Goal: Task Accomplishment & Management: Manage account settings

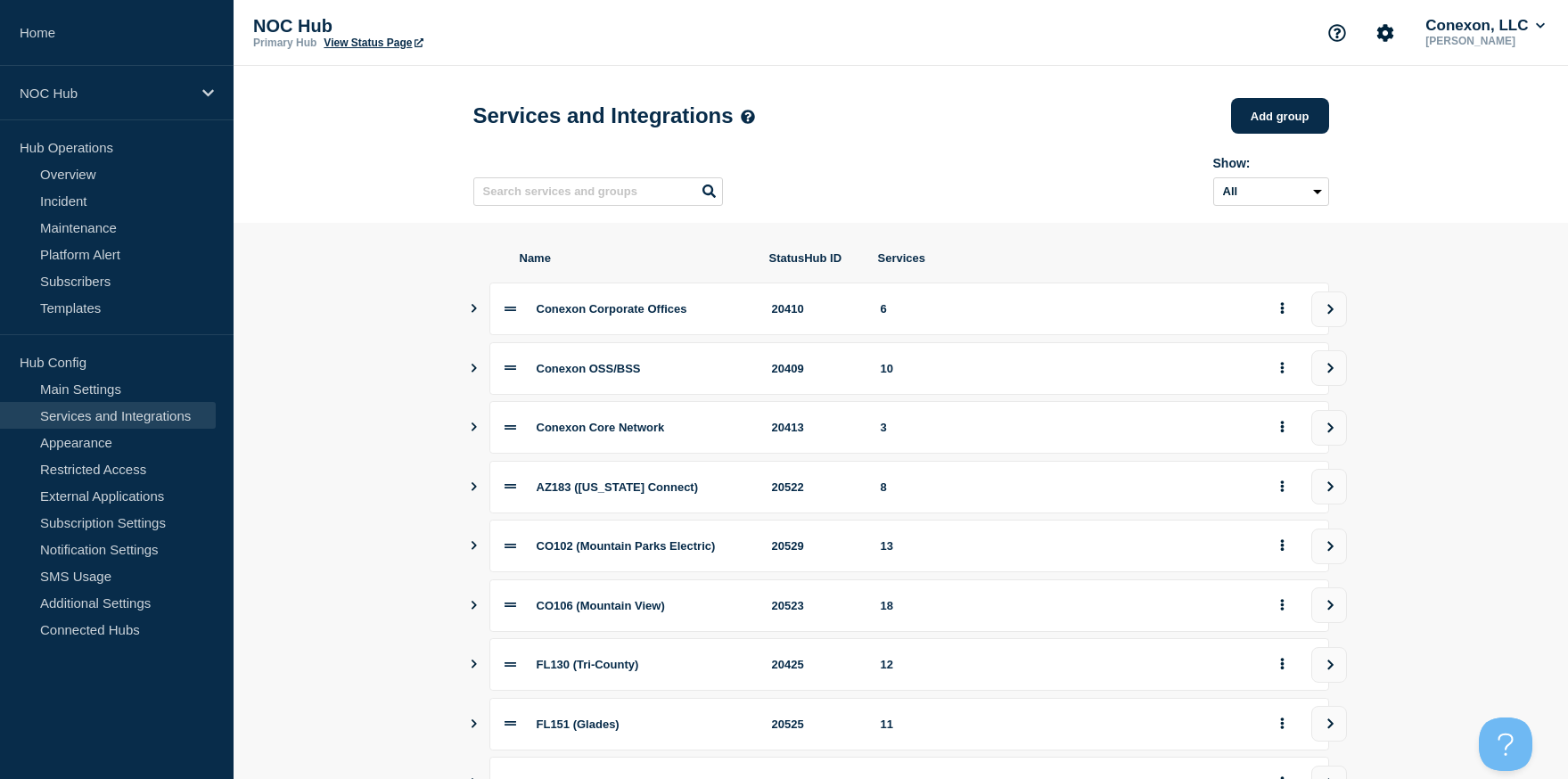
click at [1470, 331] on section "Name StatusHub ID Services Conexon Corporate Offices 20410 6 Conexon OSS/BSS 20…" at bounding box center [900, 605] width 1334 height 766
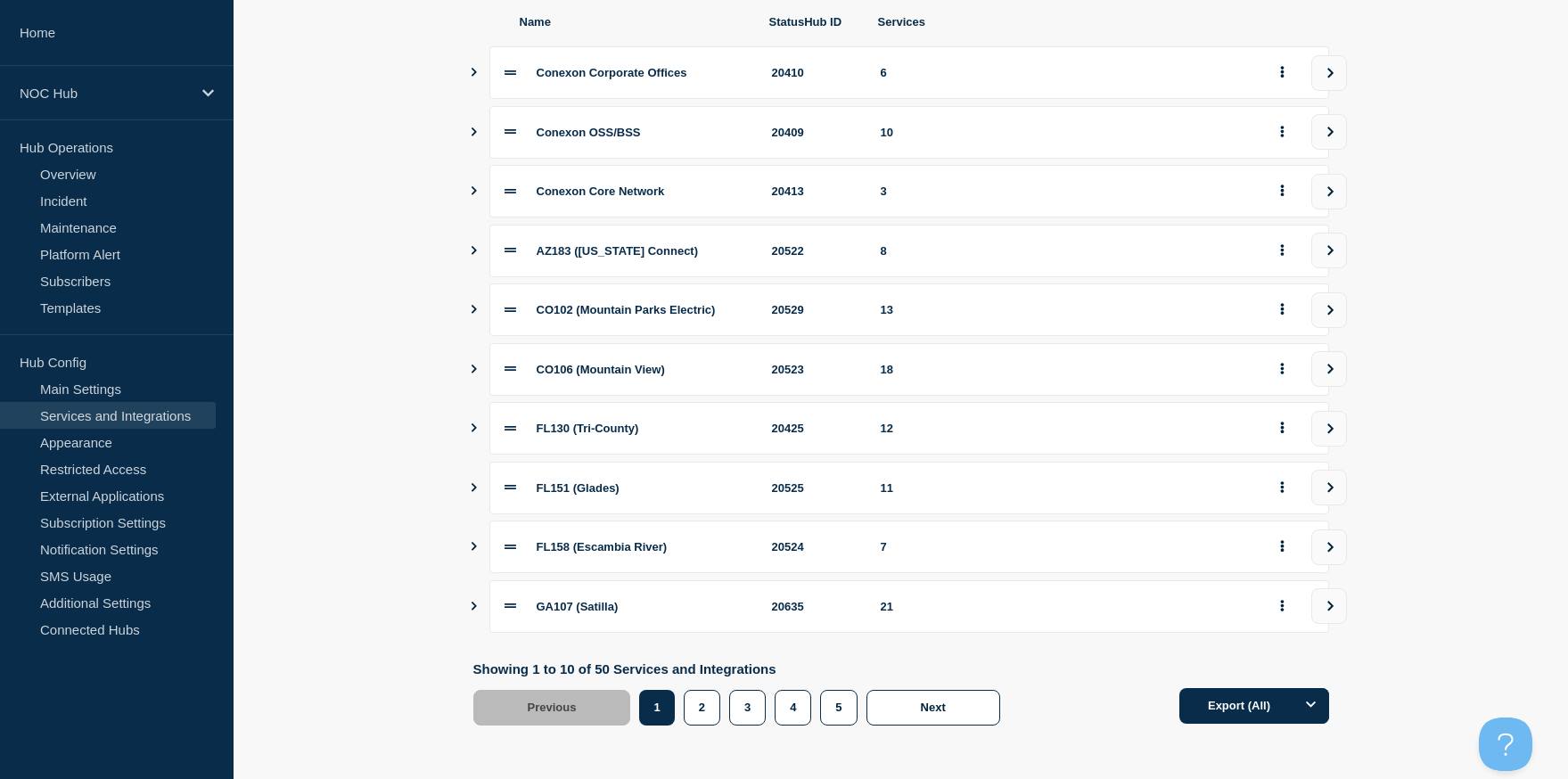
scroll to position [262, 0]
click at [1280, 708] on button "Export (All)" at bounding box center [1254, 706] width 150 height 36
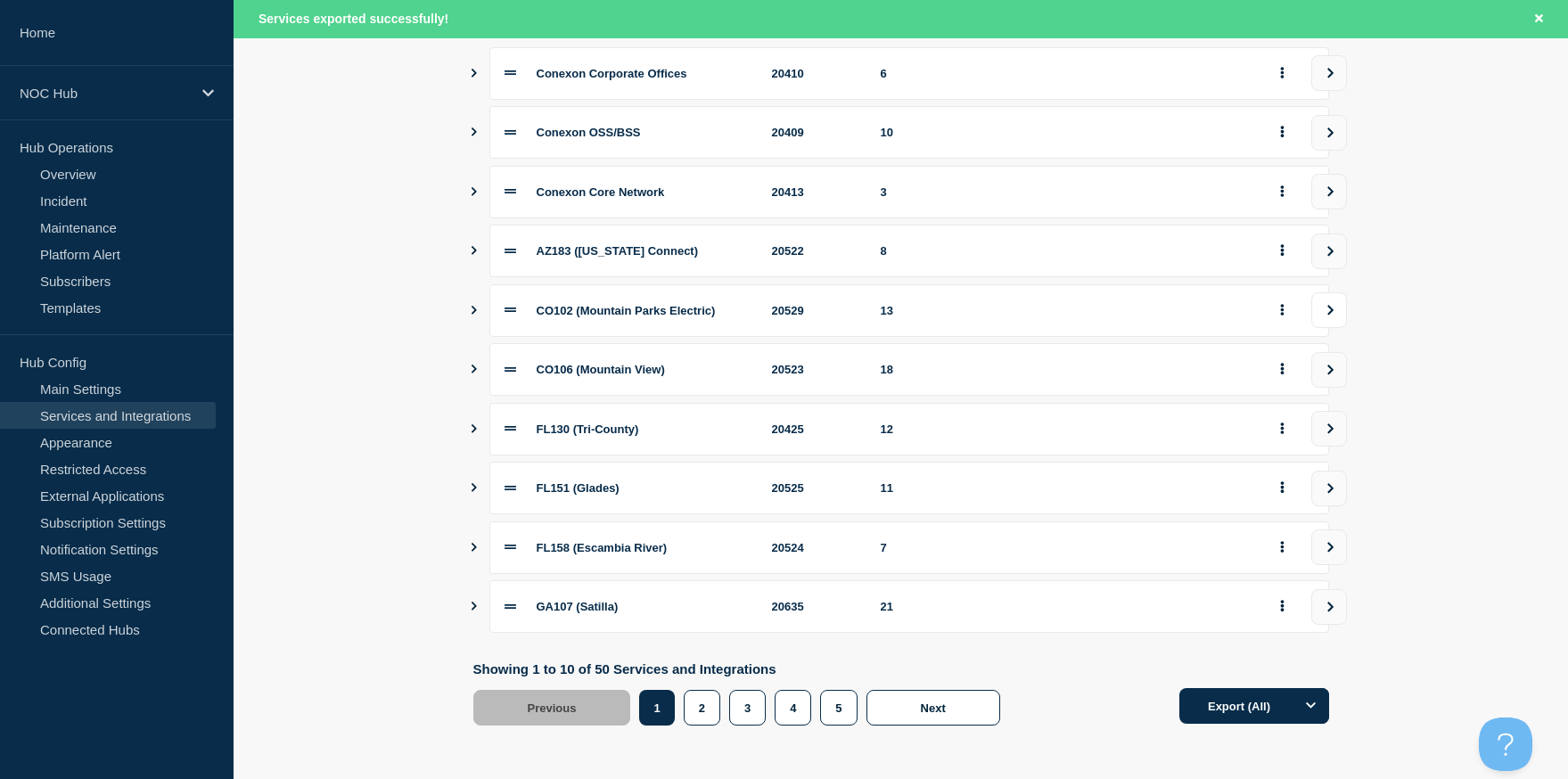
click at [1332, 307] on button "view group" at bounding box center [1329, 311] width 36 height 36
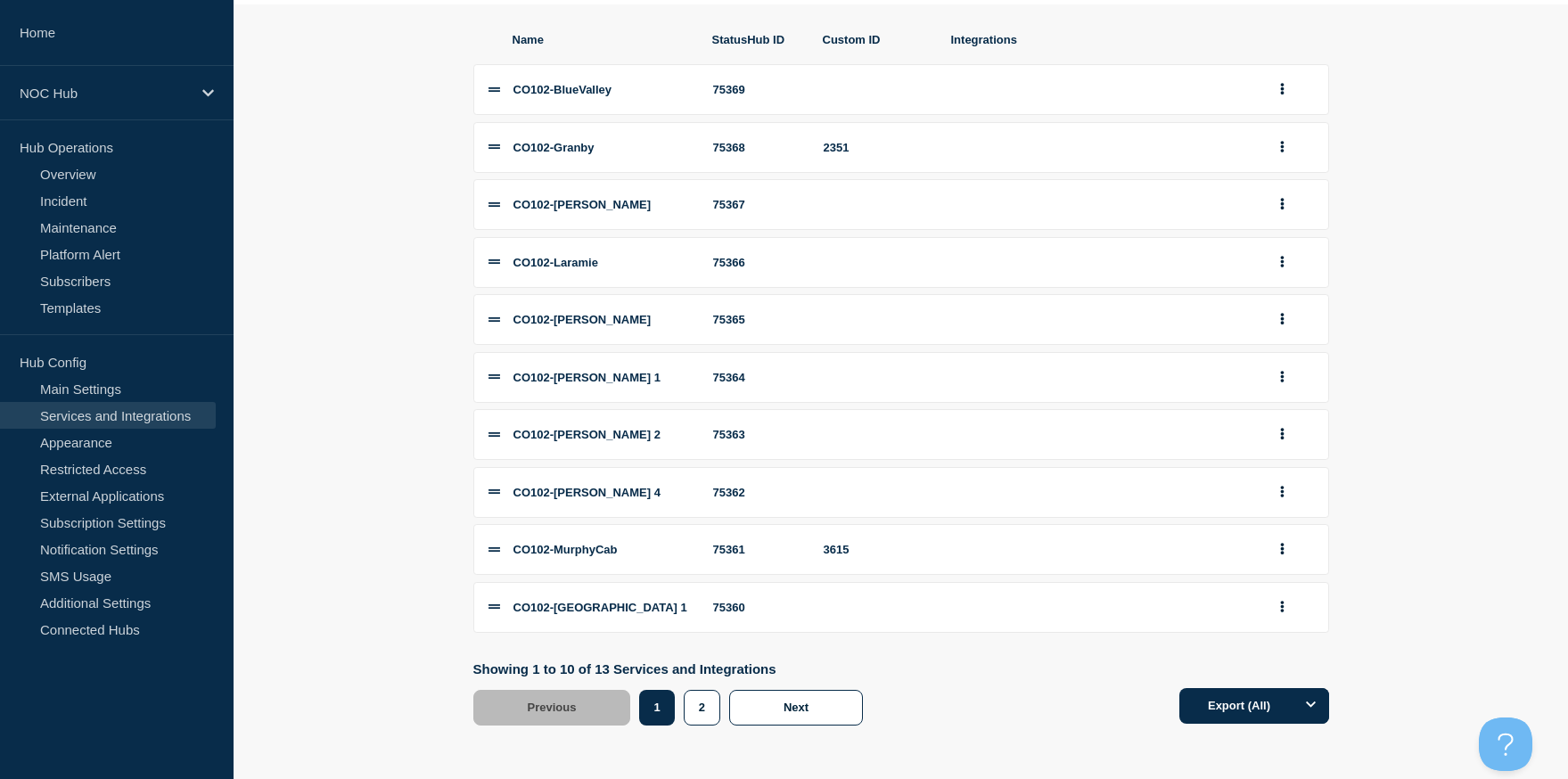
scroll to position [249, 0]
click at [792, 713] on span "Next" at bounding box center [796, 707] width 25 height 13
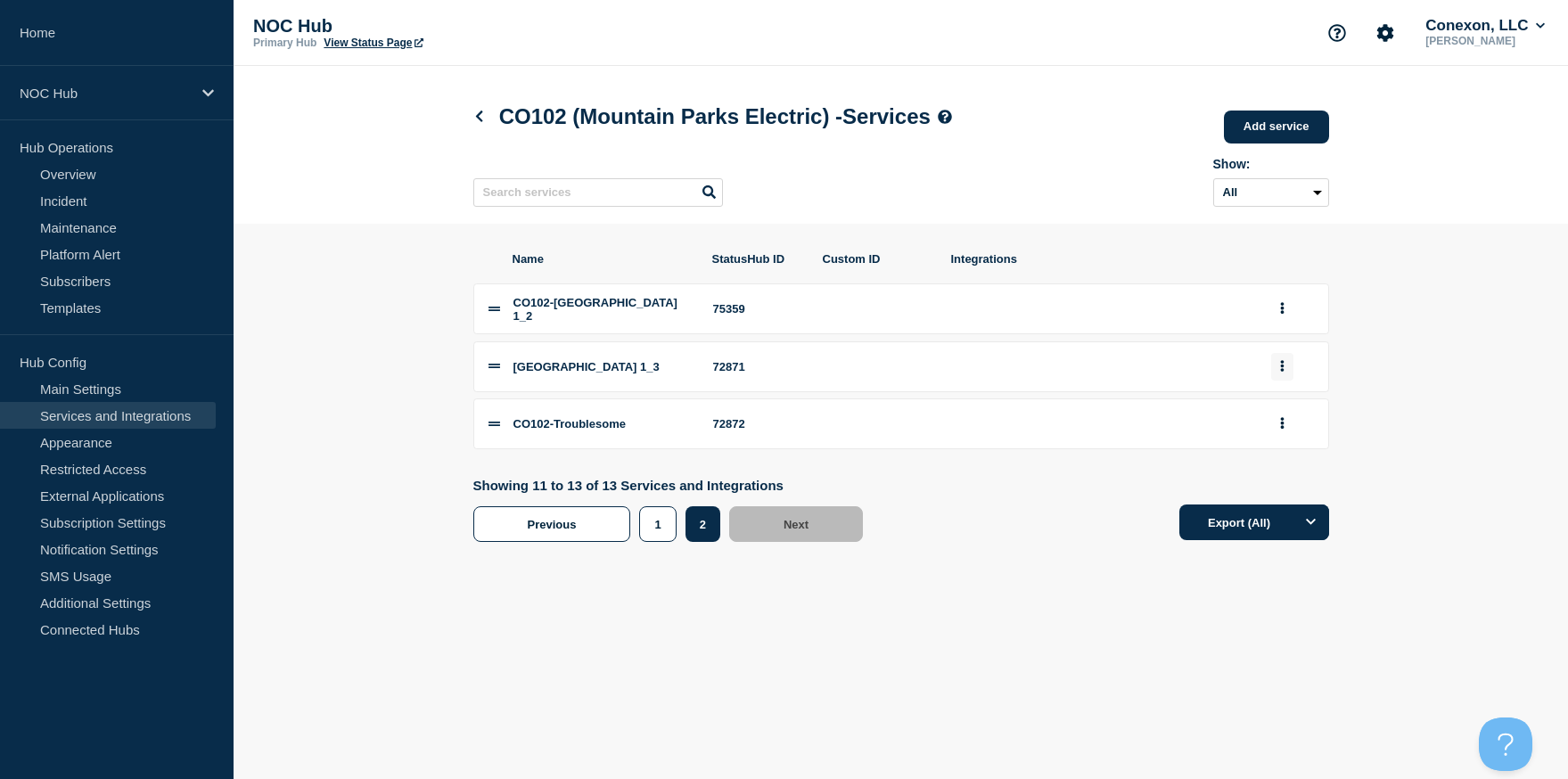
click at [1279, 381] on button "group actions" at bounding box center [1282, 366] width 23 height 27
click at [1279, 415] on button "Edit" at bounding box center [1292, 402] width 89 height 27
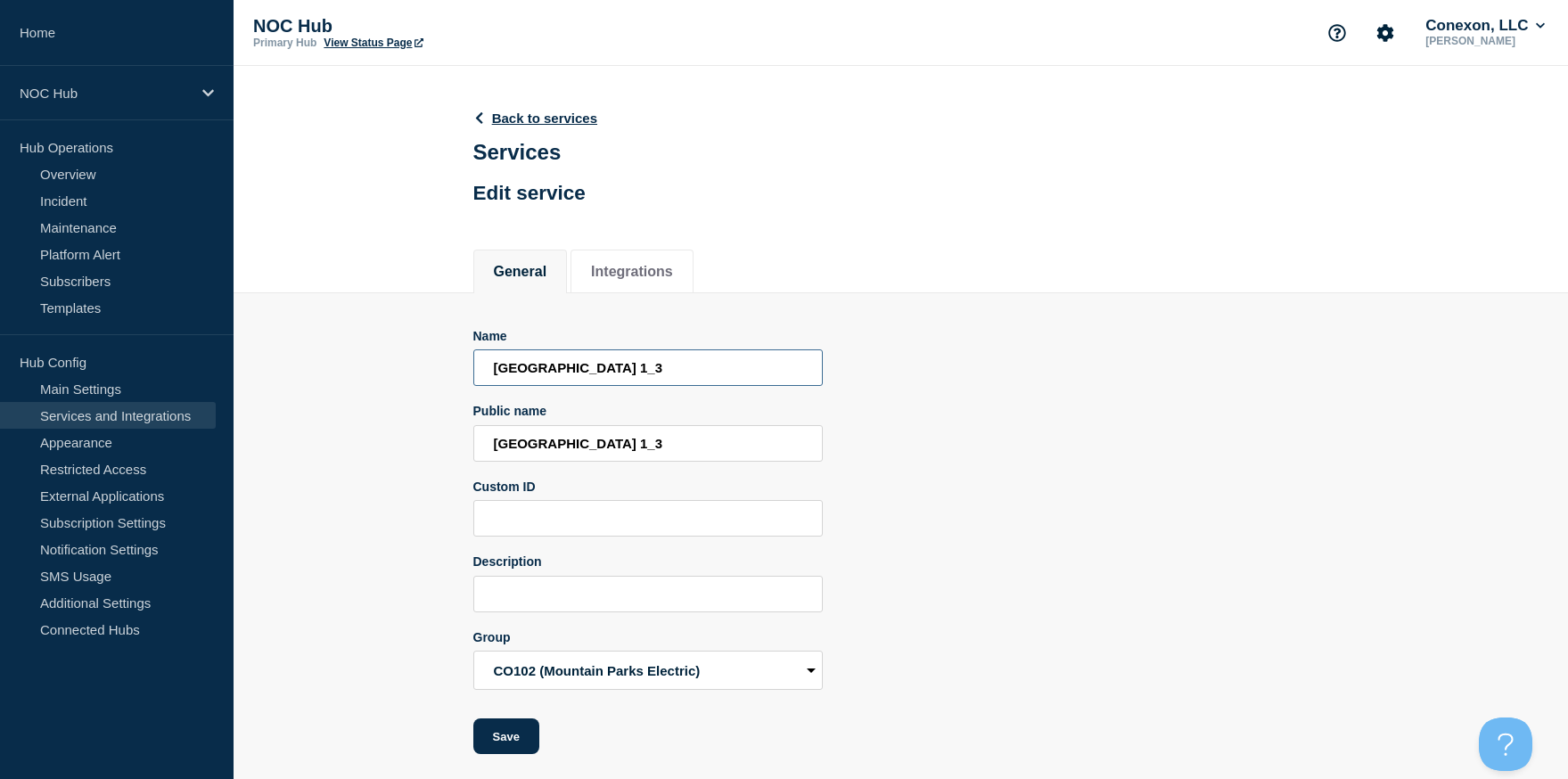
click at [490, 382] on input "North Park 1_3" at bounding box center [648, 367] width 349 height 37
type input "CO102-North Park 1_3"
click at [510, 735] on button "Save" at bounding box center [506, 735] width 66 height 36
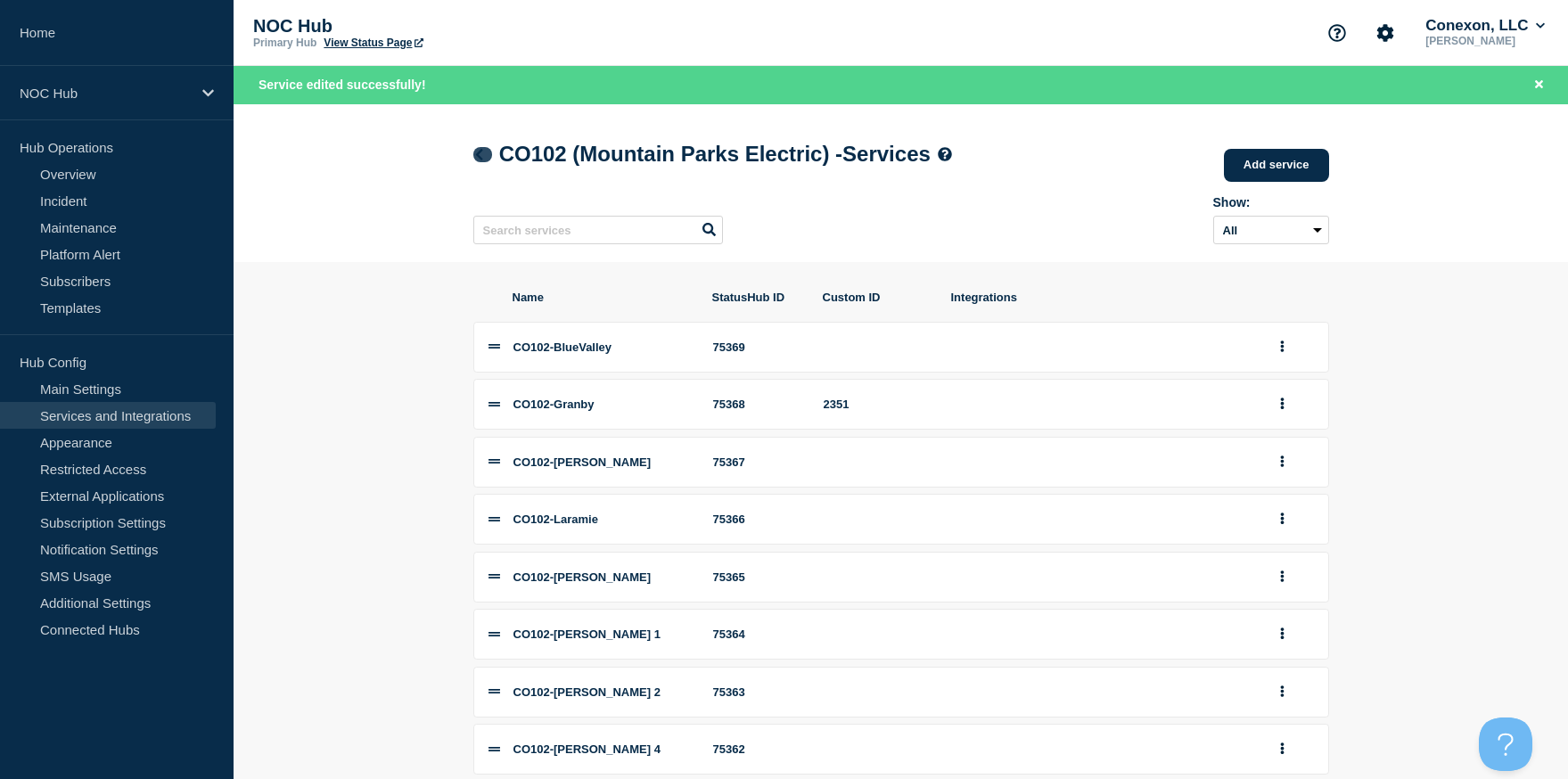
click at [481, 152] on icon at bounding box center [479, 155] width 8 height 11
